Goal: Navigation & Orientation: Find specific page/section

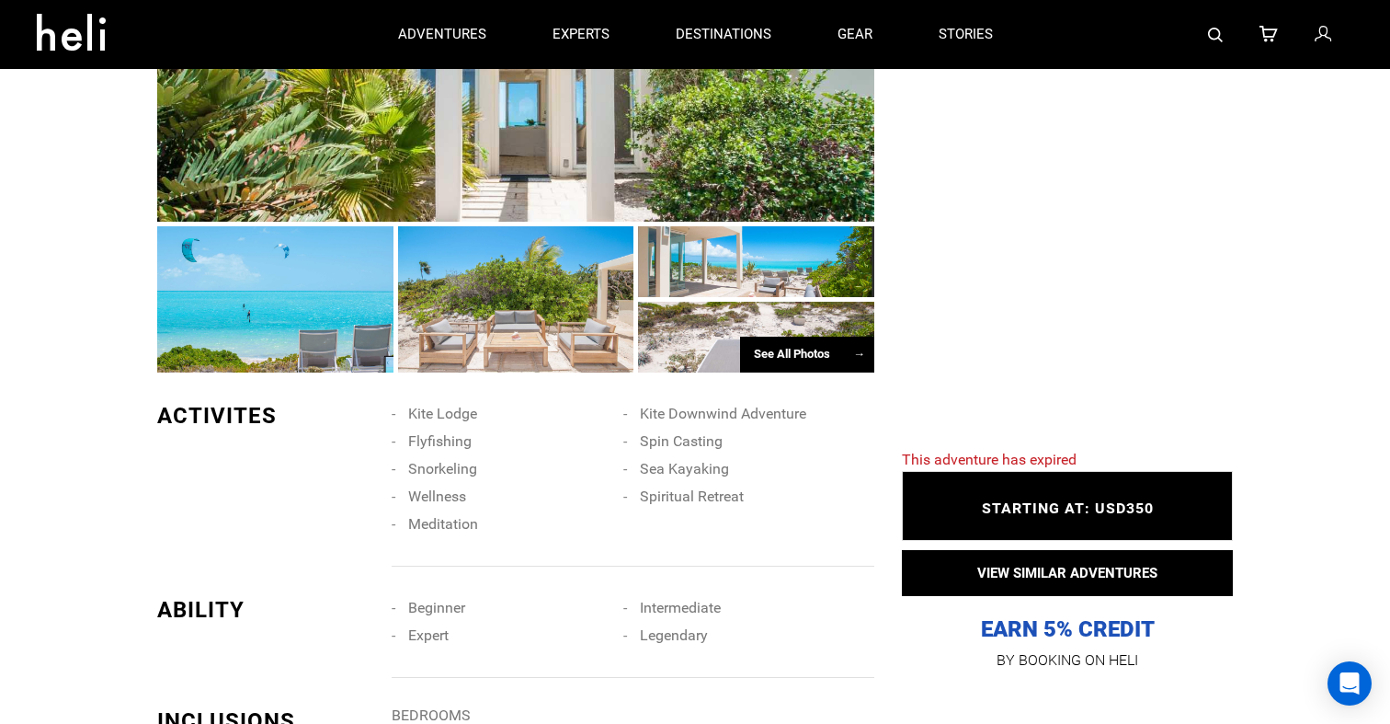
scroll to position [1236, 0]
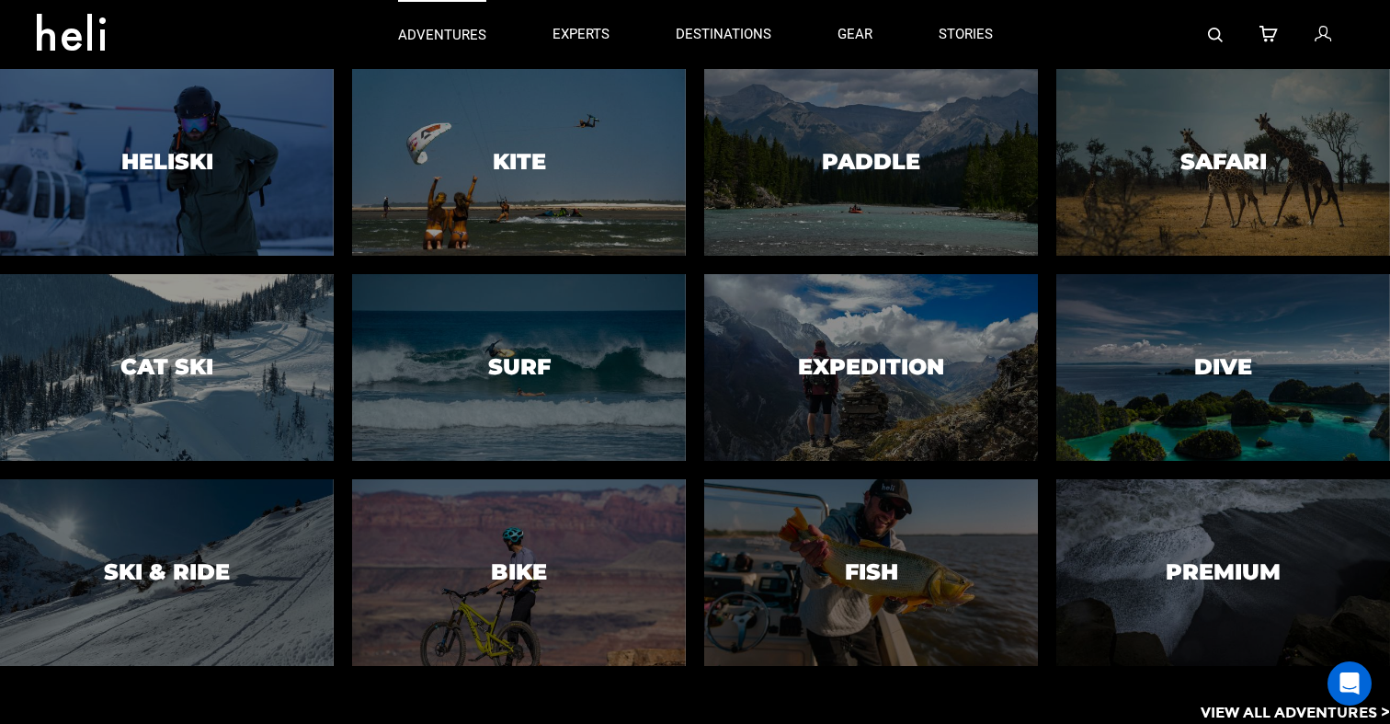
click at [442, 35] on p "adventures" at bounding box center [442, 35] width 88 height 19
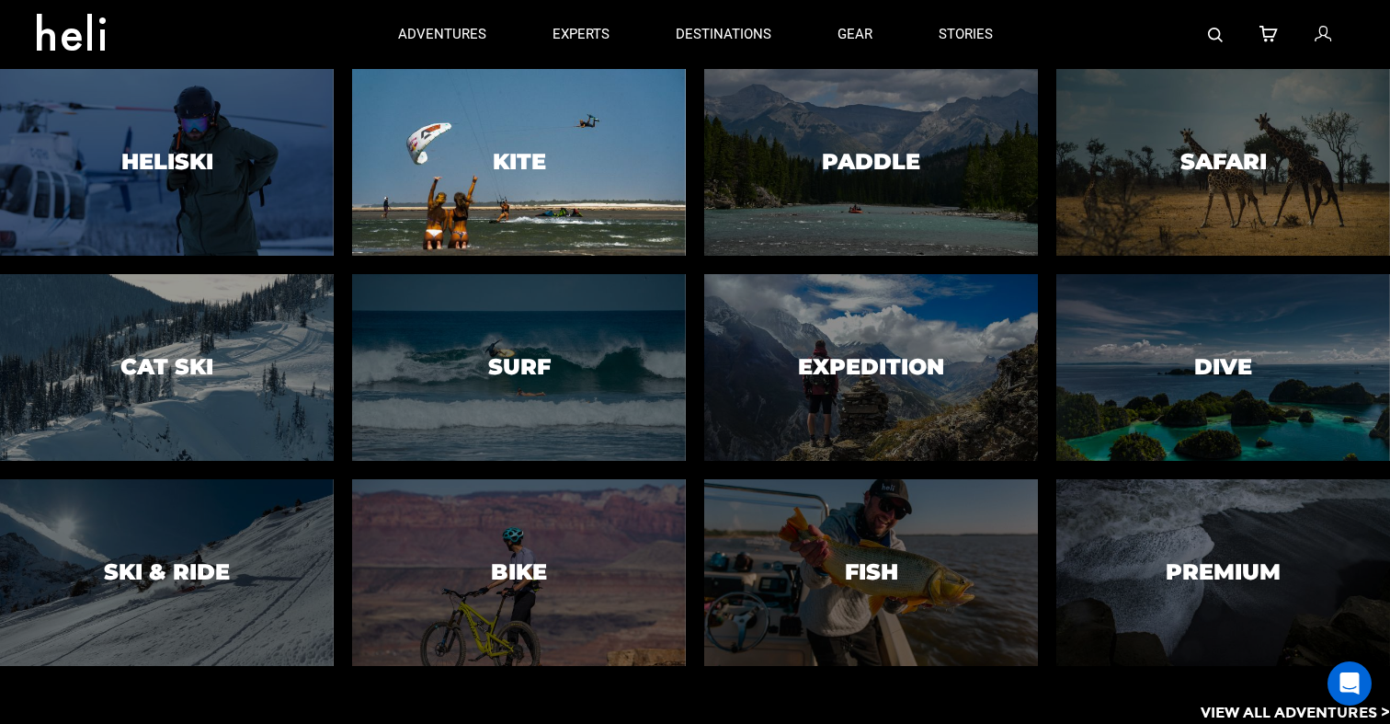
click at [470, 143] on div at bounding box center [518, 162] width 340 height 190
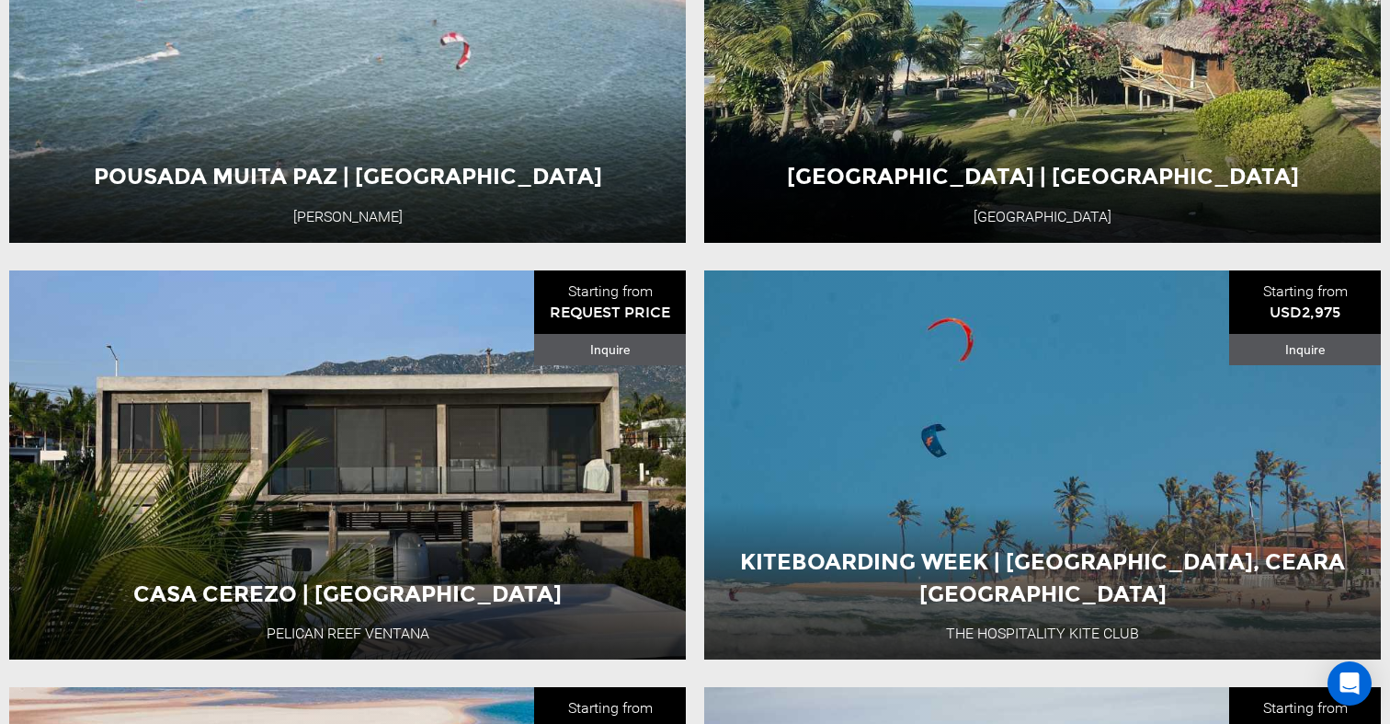
scroll to position [4273, 0]
